Goal: Task Accomplishment & Management: Use online tool/utility

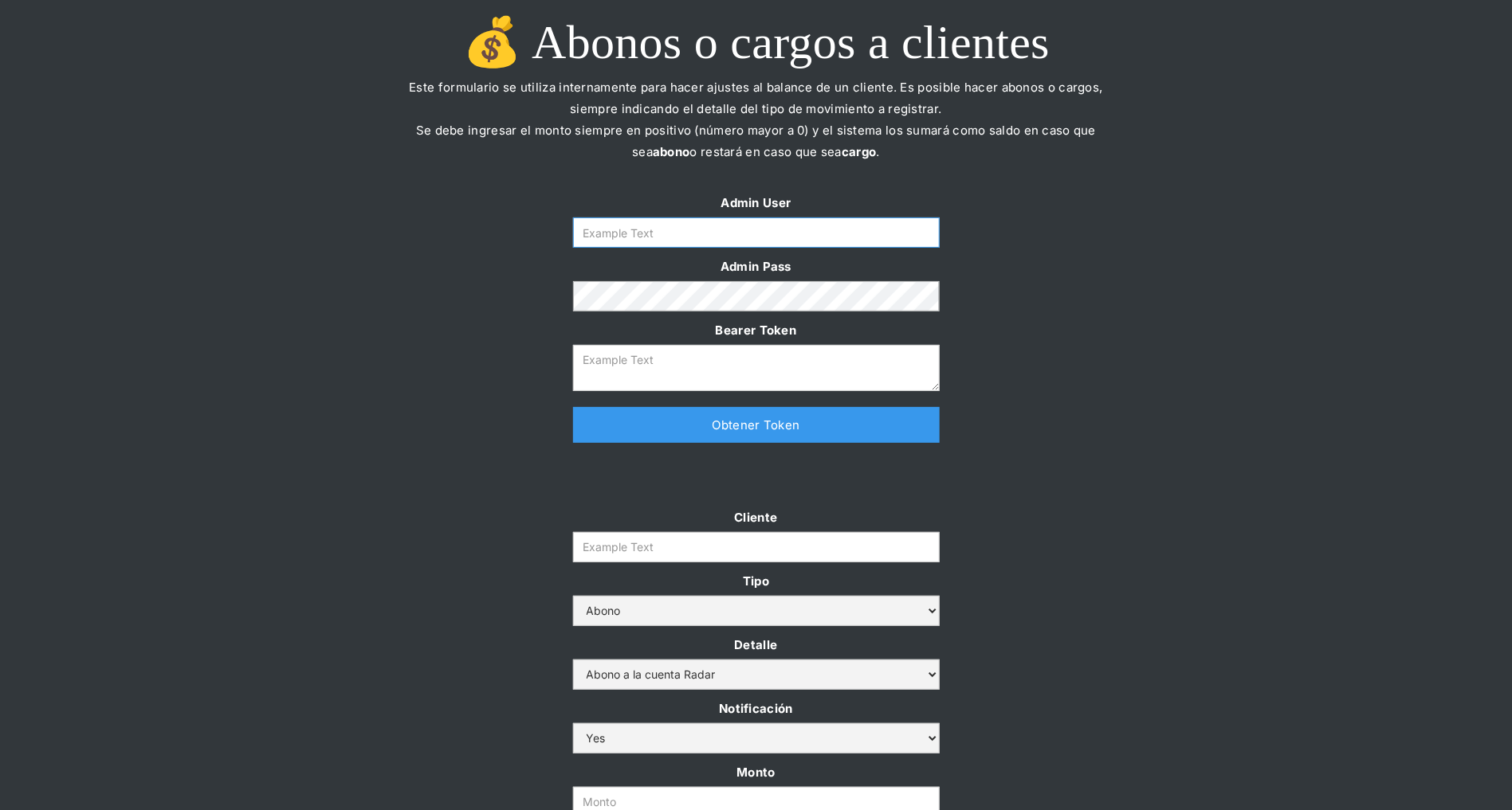
click at [810, 226] on input "Form" at bounding box center [756, 233] width 366 height 30
type input "[PERSON_NAME][EMAIL_ADDRESS][DOMAIN_NAME]"
click at [711, 435] on link "Obtener Token" at bounding box center [756, 425] width 366 height 36
type textarea "[SECURITY_DATA]"
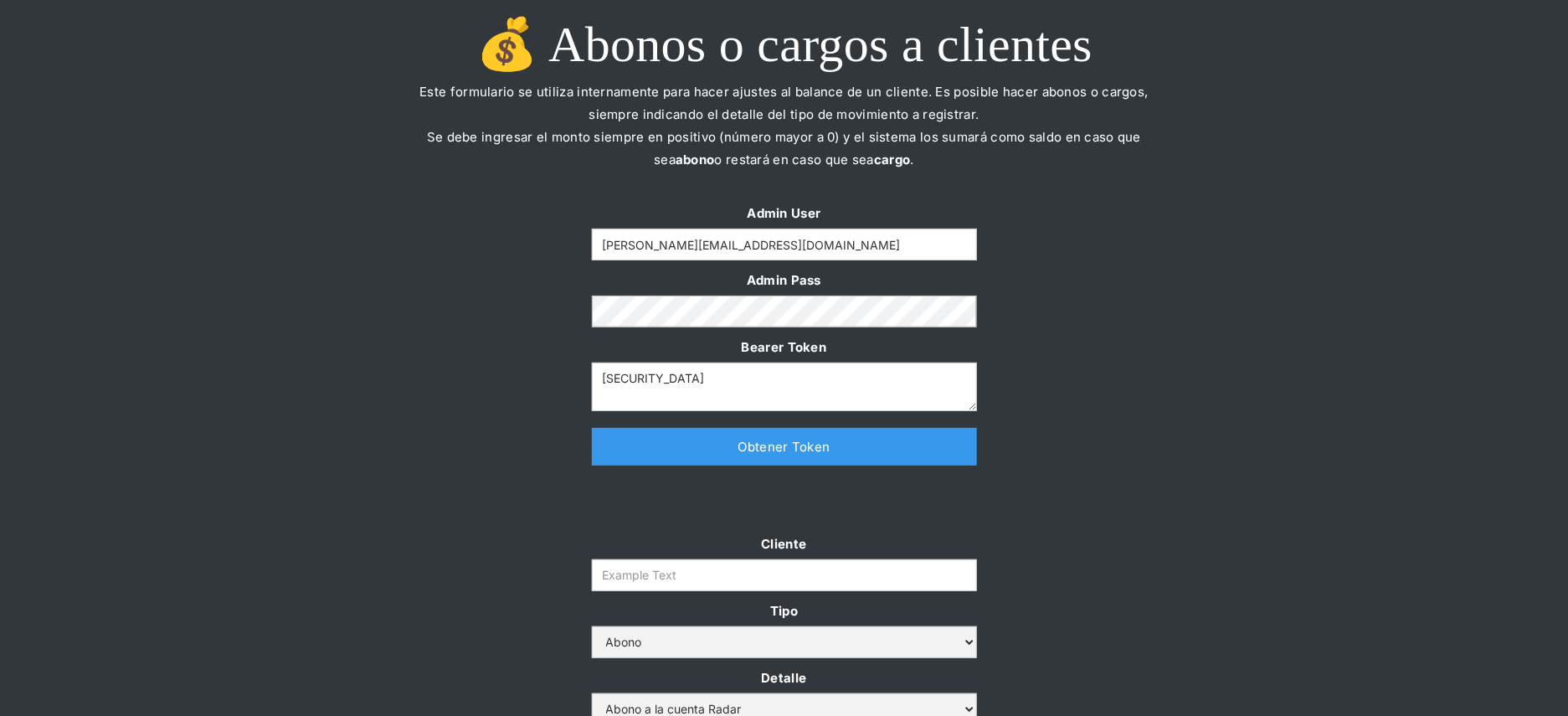
scroll to position [331, 0]
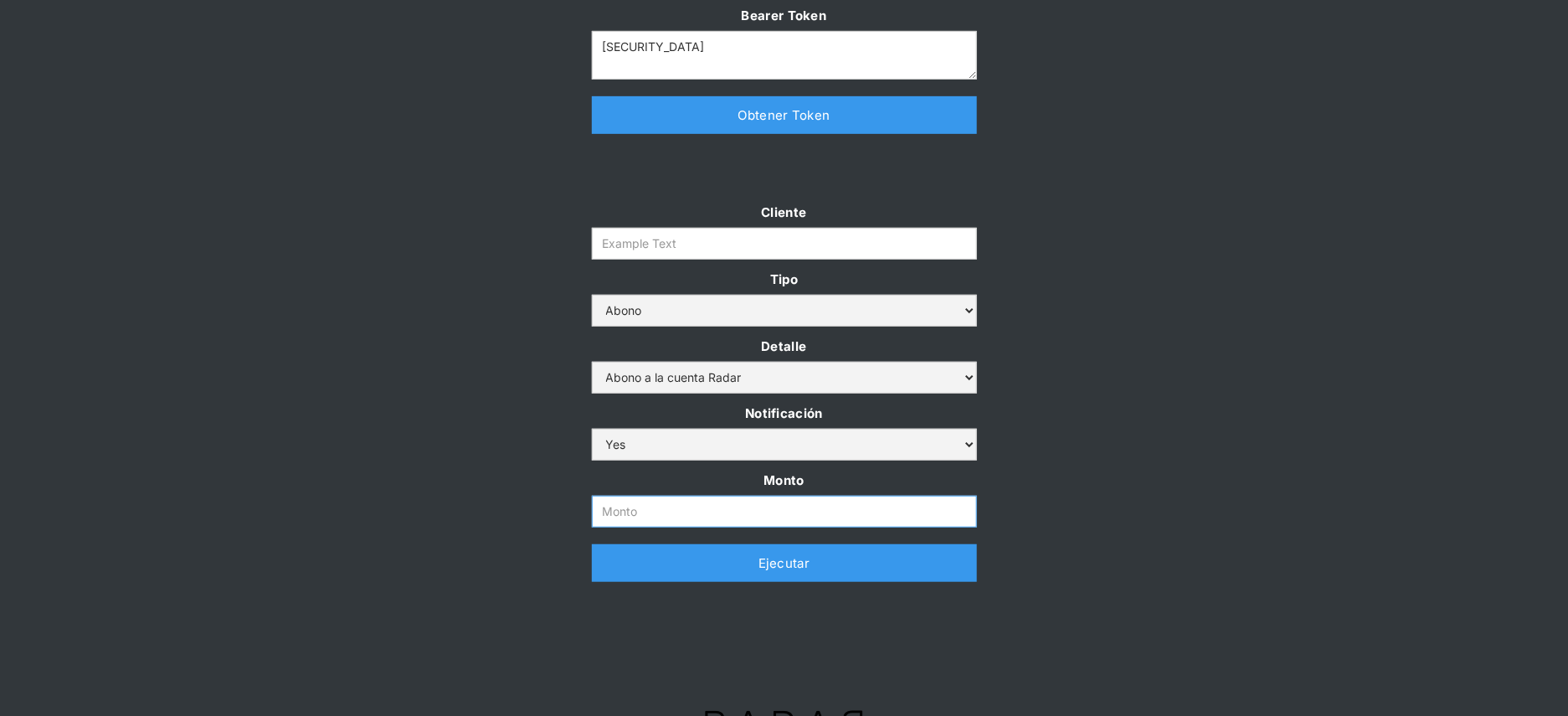
click at [661, 508] on input "Monto" at bounding box center [784, 511] width 385 height 31
paste input "500.000.000"
type input "500.000.000"
click at [666, 243] on input "Cliente" at bounding box center [784, 244] width 385 height 31
paste input "prontopaga"
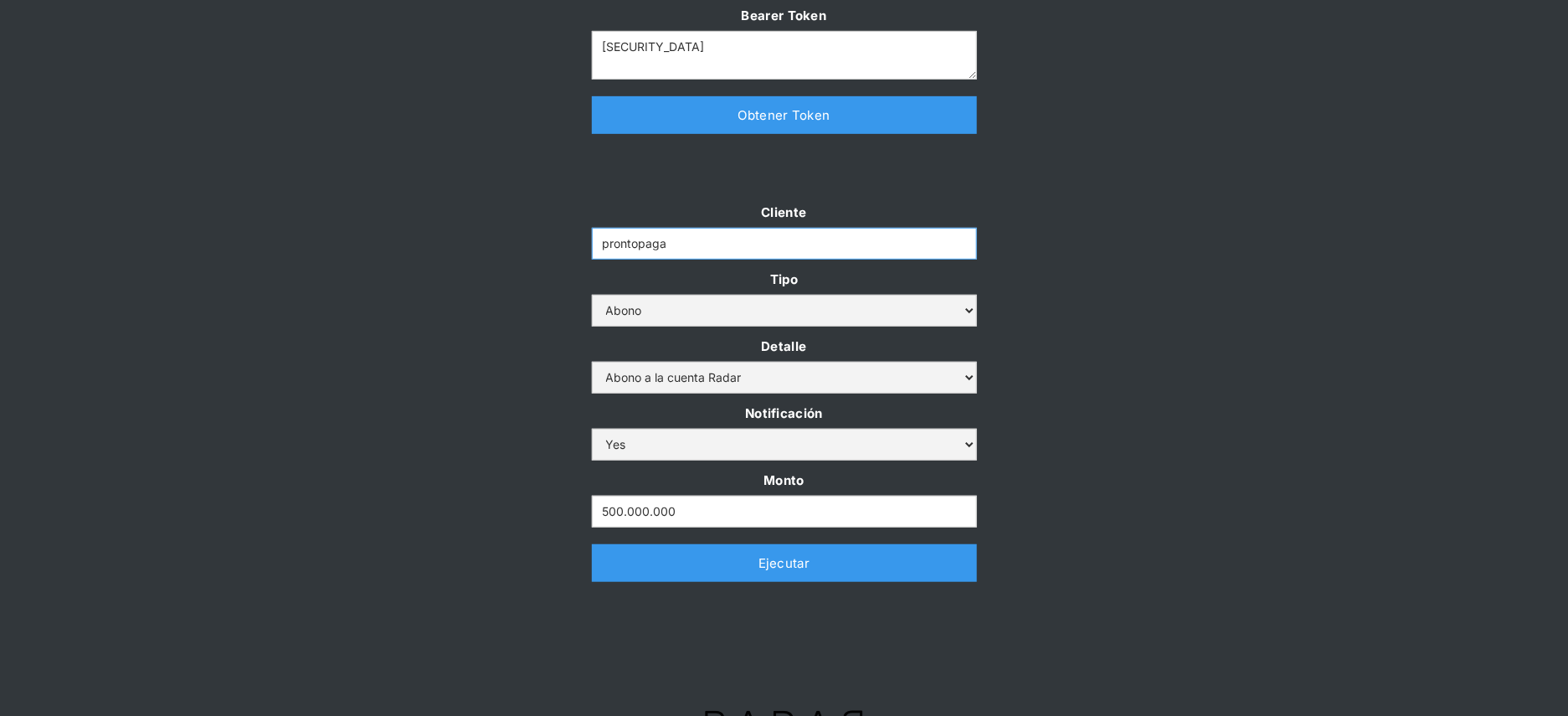
type input "prontopaga"
click at [456, 235] on div "Cliente prontopaga Tipo Abono Cargo Detalle Abono a la cuenta Radar Devolución …" at bounding box center [784, 400] width 1568 height 398
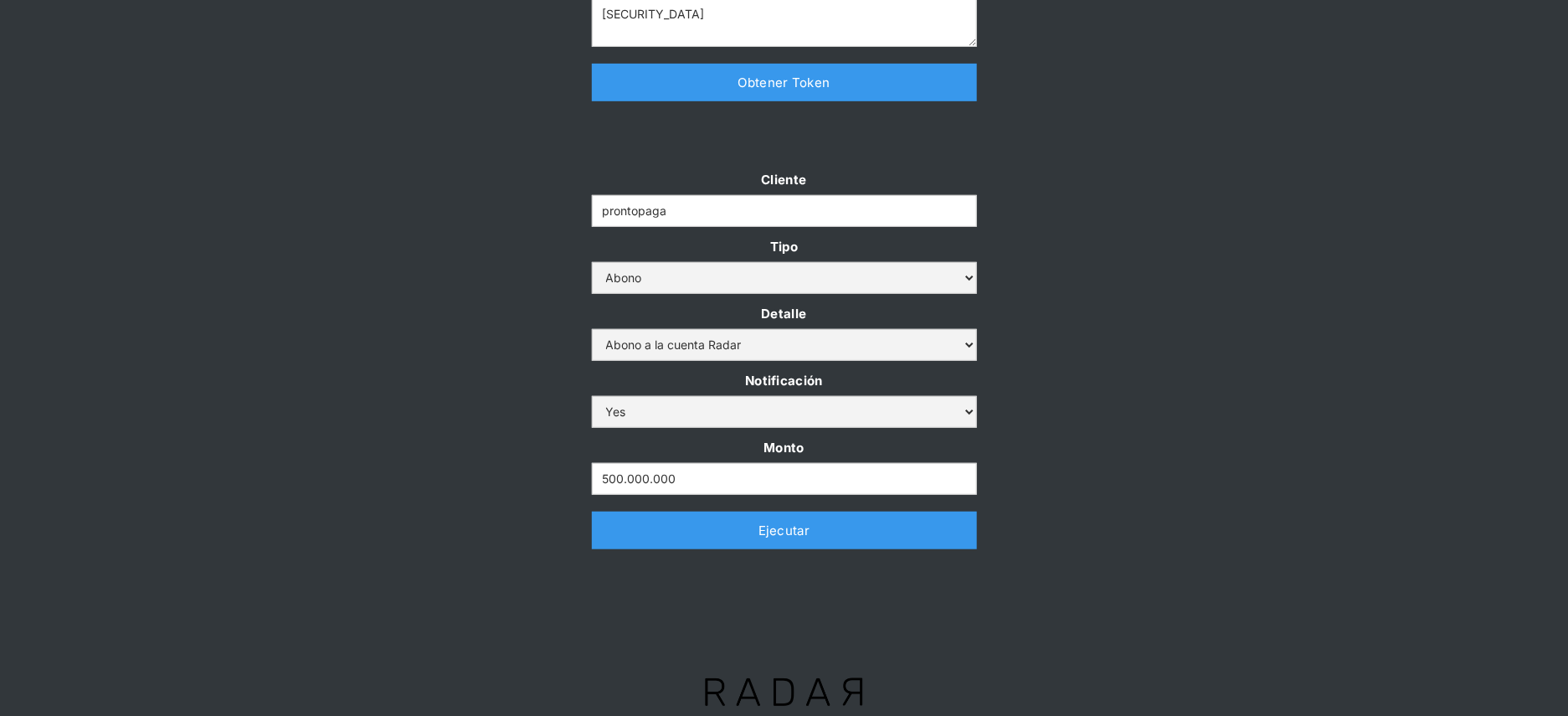
click at [858, 538] on link "Ejecutar" at bounding box center [784, 531] width 385 height 38
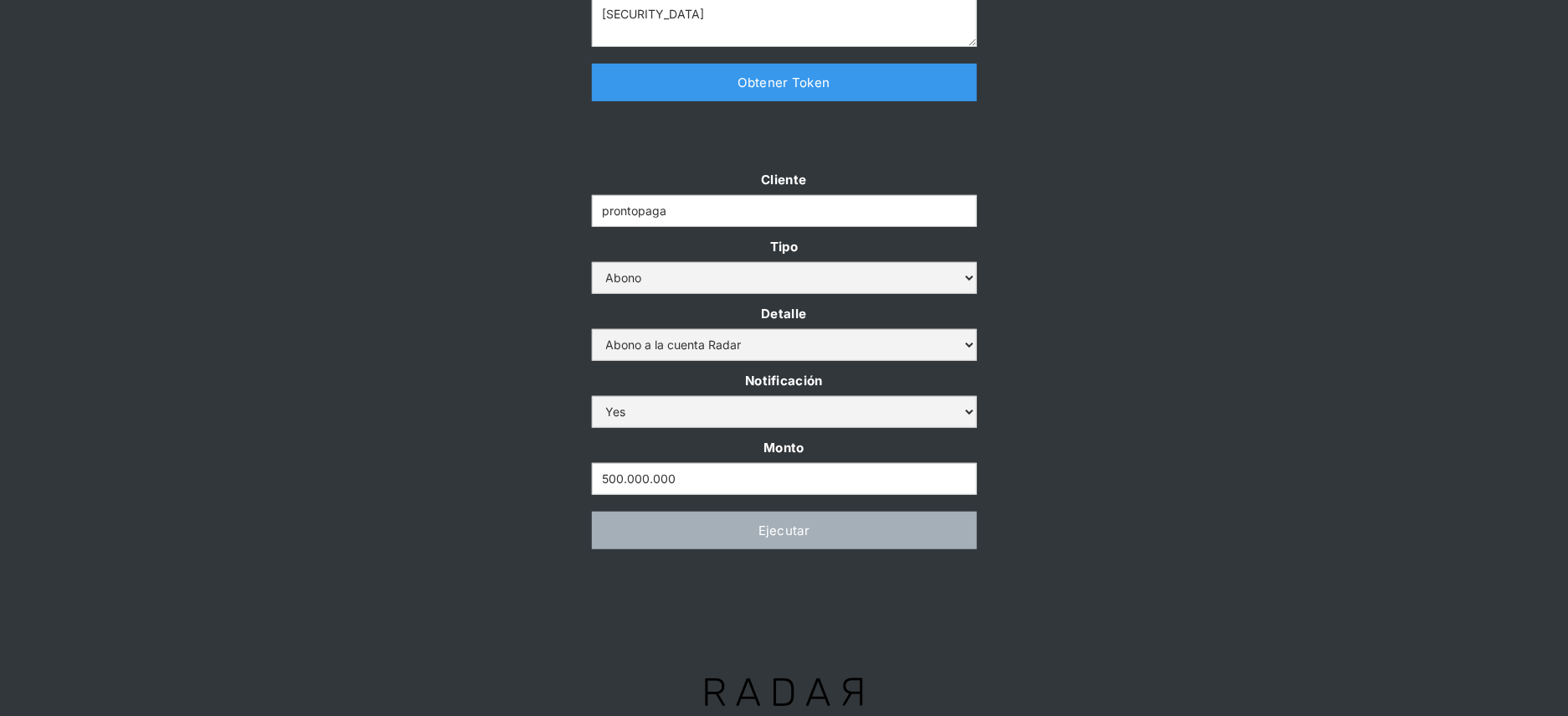
scroll to position [0, 0]
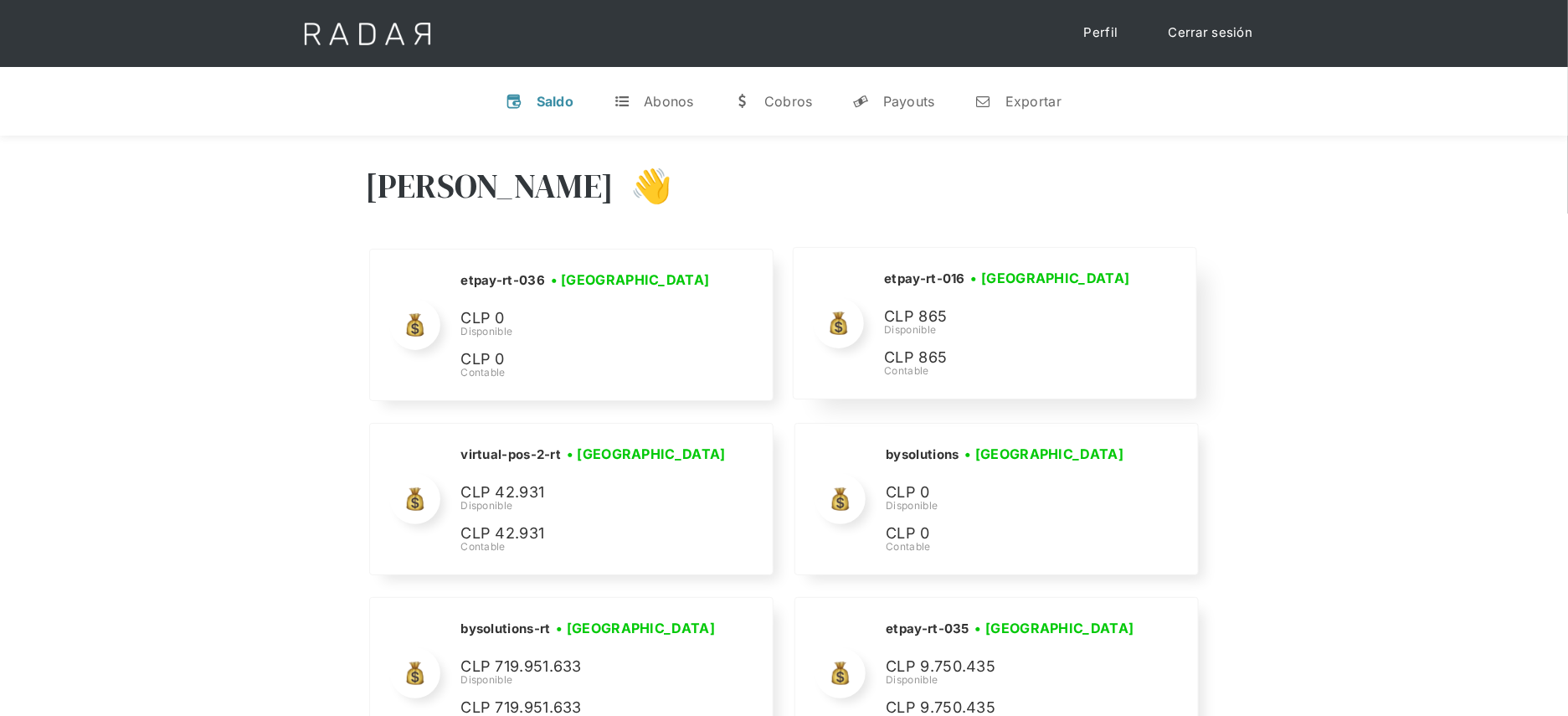
scroll to position [7388, 0]
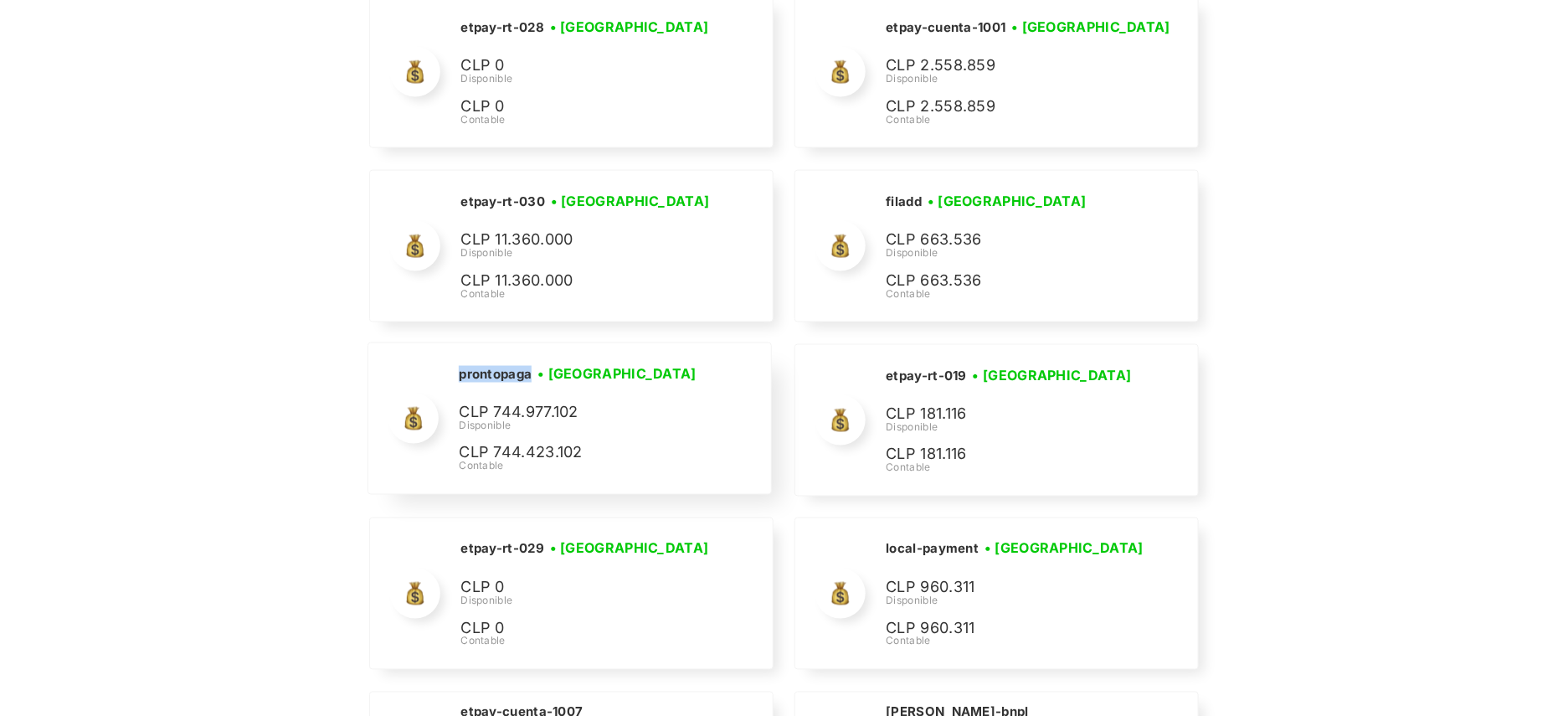
drag, startPoint x: 529, startPoint y: 356, endPoint x: 460, endPoint y: 354, distance: 69.0
click at [0, 0] on h2 "prontopaga" at bounding box center [0, 0] width 0 height 0
copy h2 "prontopaga"
